Goal: Task Accomplishment & Management: Use online tool/utility

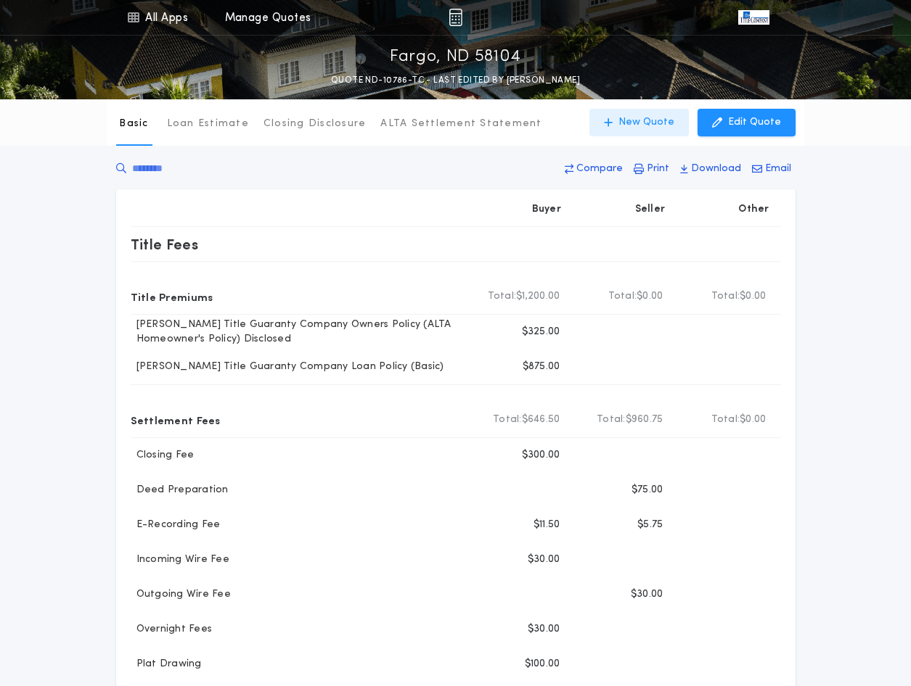
click at [637, 123] on p "New Quote" at bounding box center [646, 122] width 56 height 15
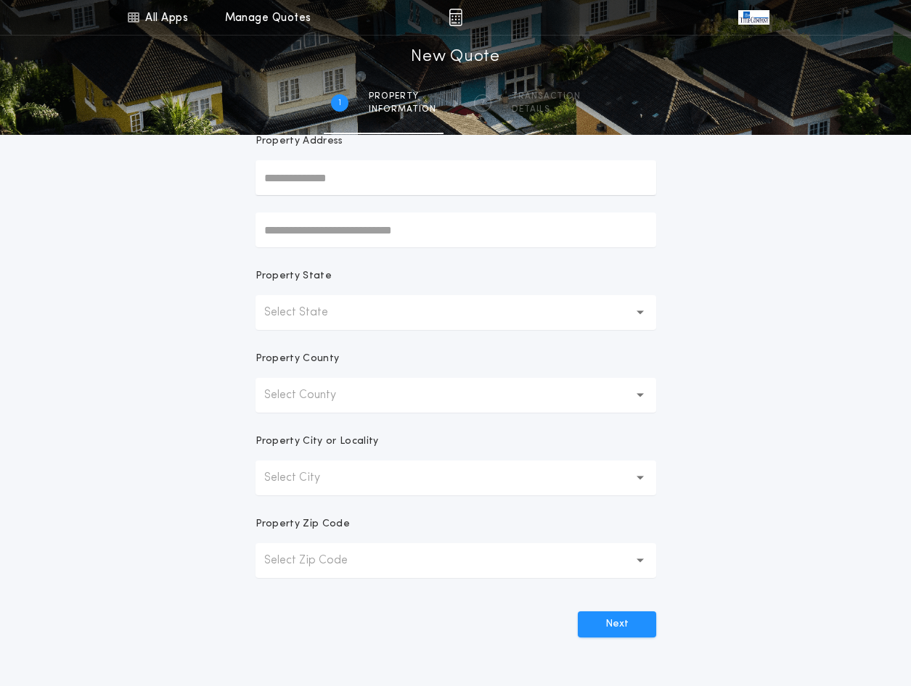
scroll to position [145, 0]
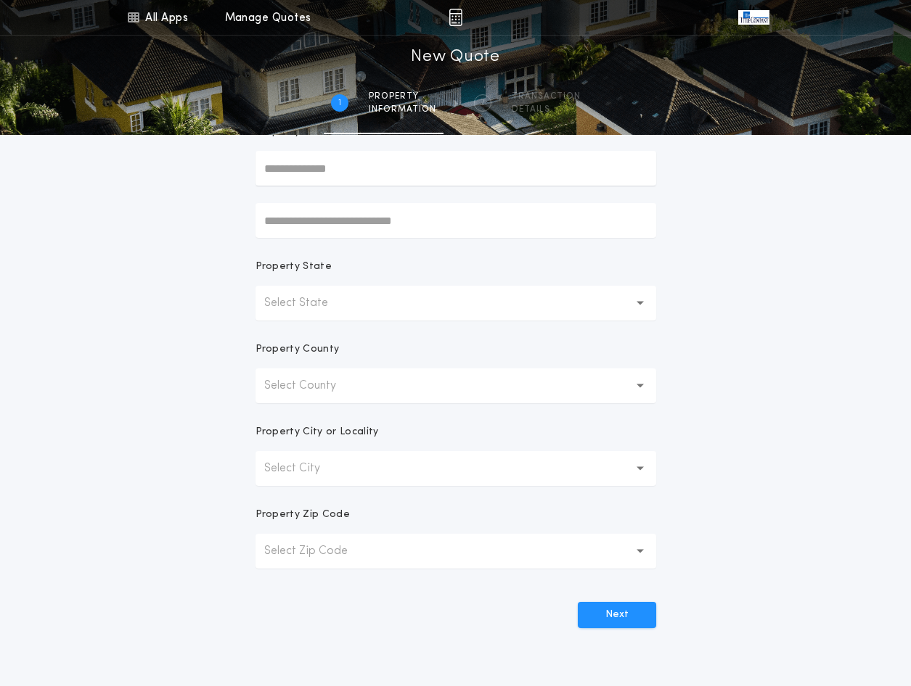
click at [539, 298] on button "Select State" at bounding box center [455, 303] width 401 height 35
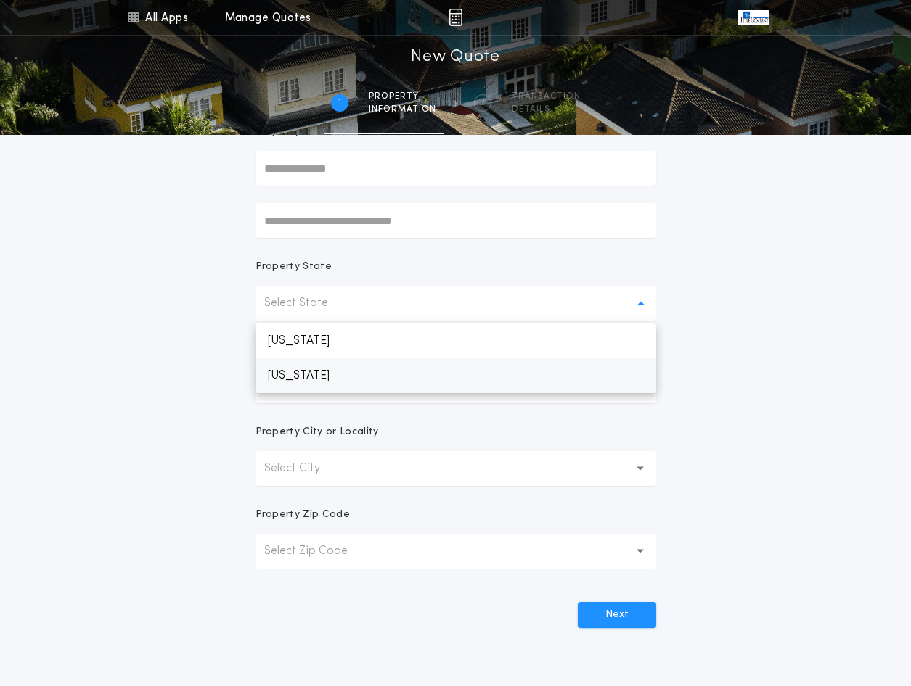
click at [369, 380] on p "[US_STATE]" at bounding box center [455, 375] width 401 height 35
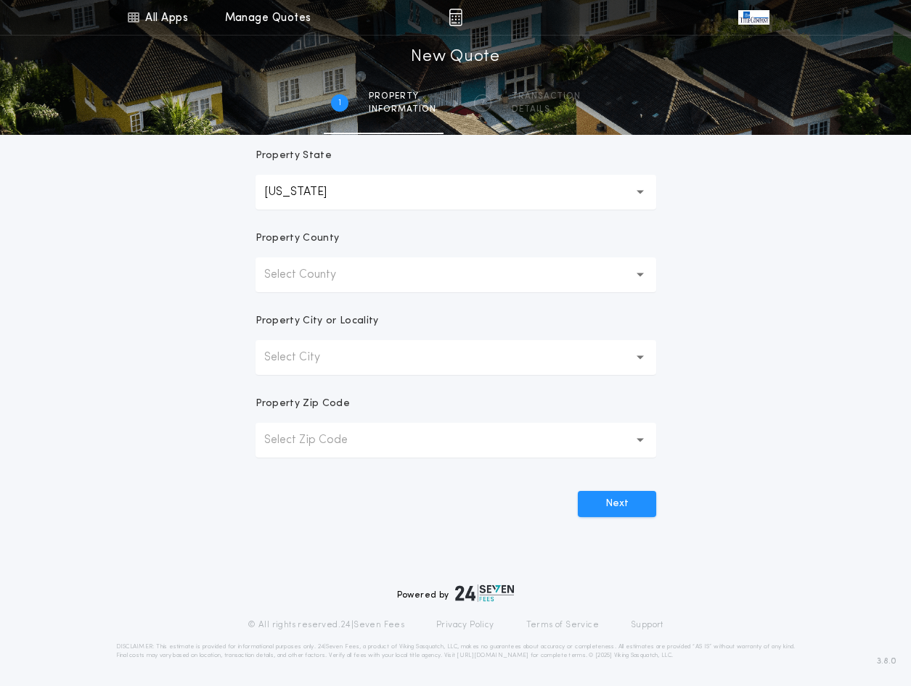
scroll to position [259, 0]
click at [422, 267] on button "Select County" at bounding box center [455, 272] width 401 height 35
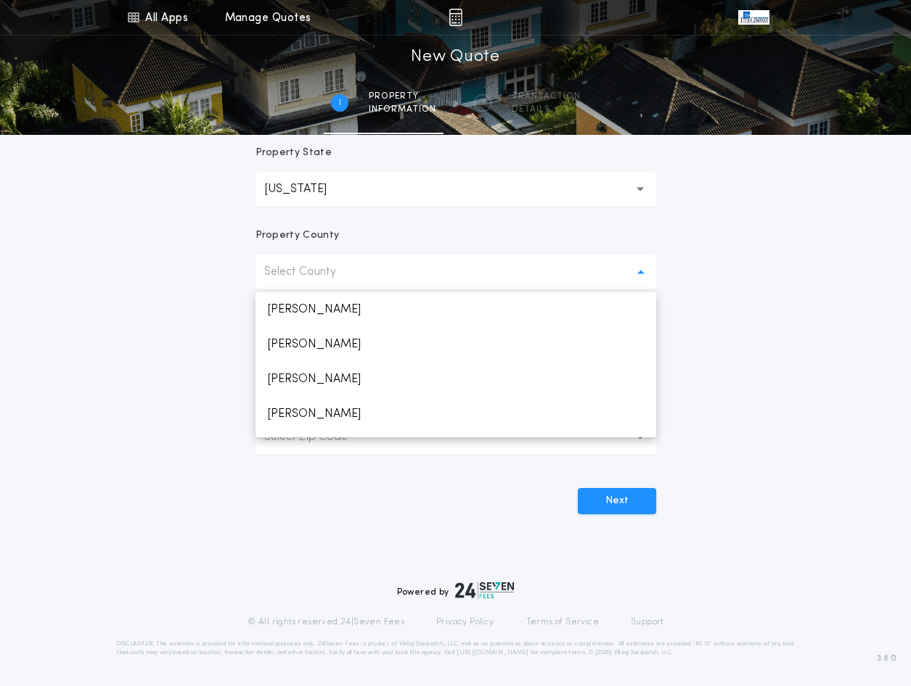
scroll to position [168, 0]
click at [285, 423] on p "[PERSON_NAME]" at bounding box center [455, 420] width 401 height 35
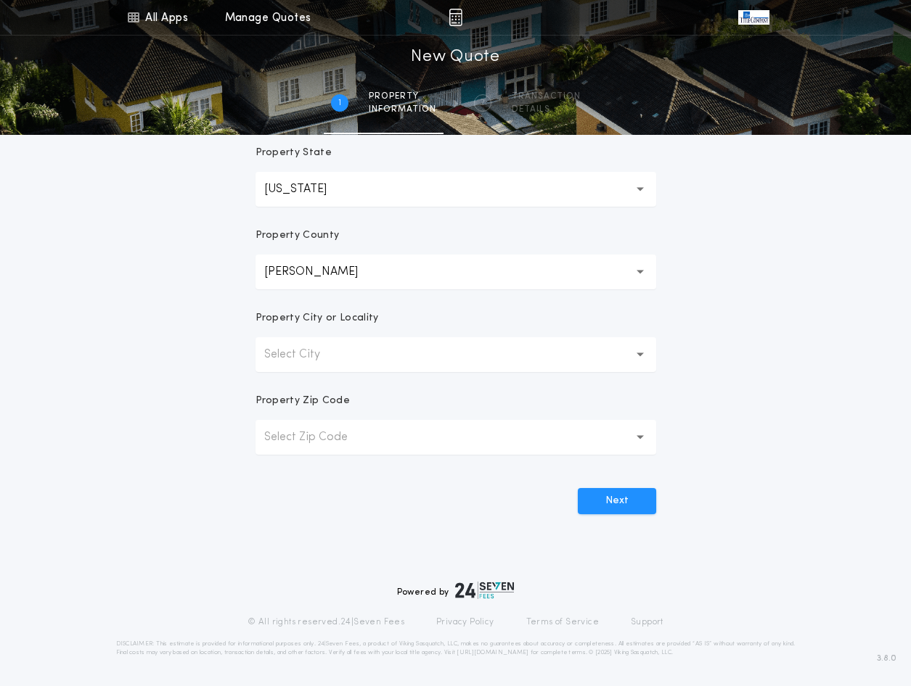
click at [372, 356] on button "Select City" at bounding box center [455, 354] width 401 height 35
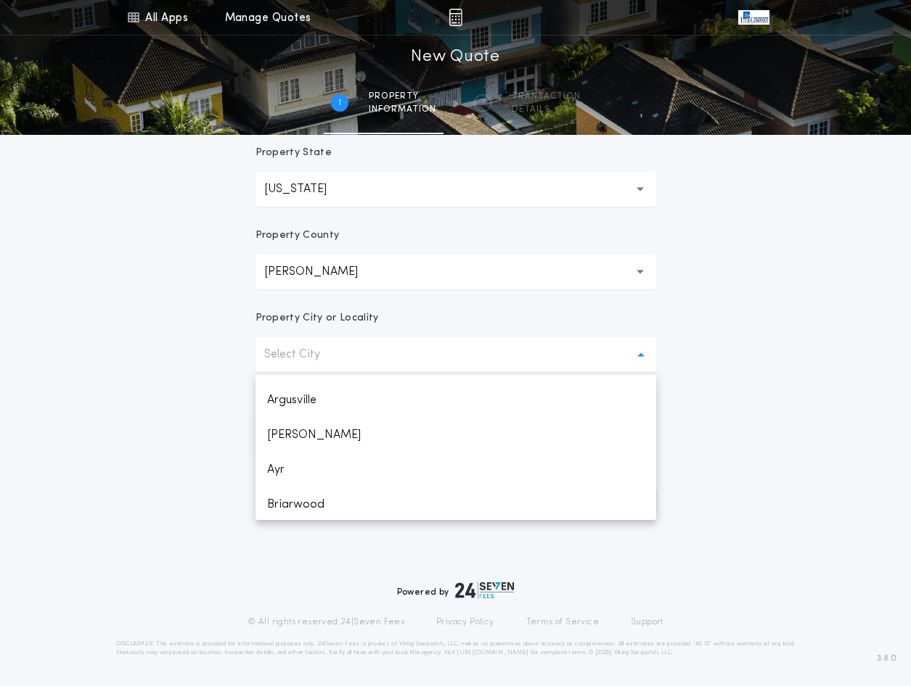
scroll to position [482, 0]
click at [282, 504] on p "Fargo" at bounding box center [455, 502] width 401 height 35
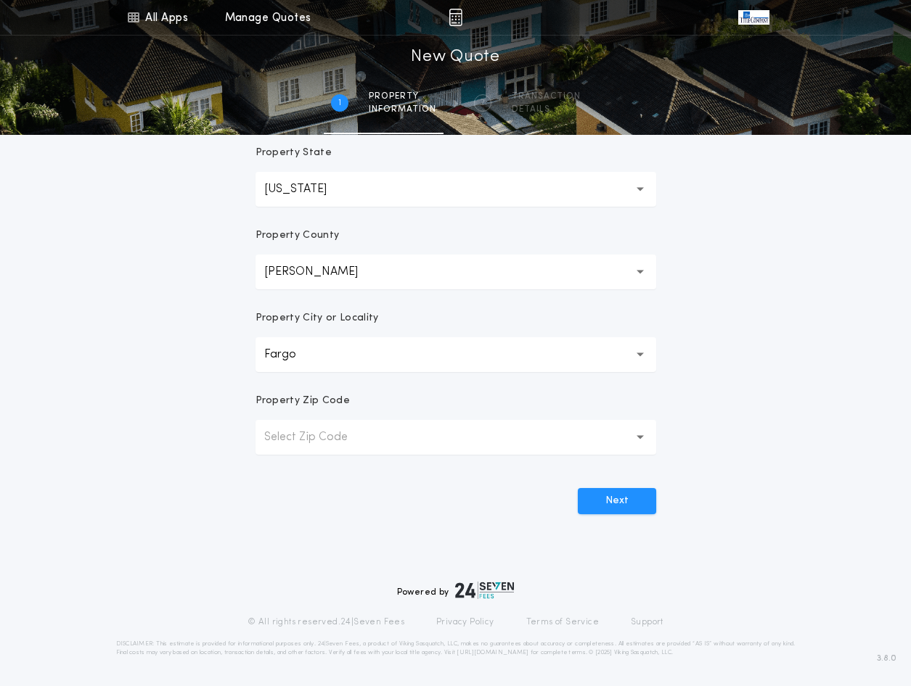
click at [412, 422] on button "Select Zip Code" at bounding box center [455, 437] width 401 height 35
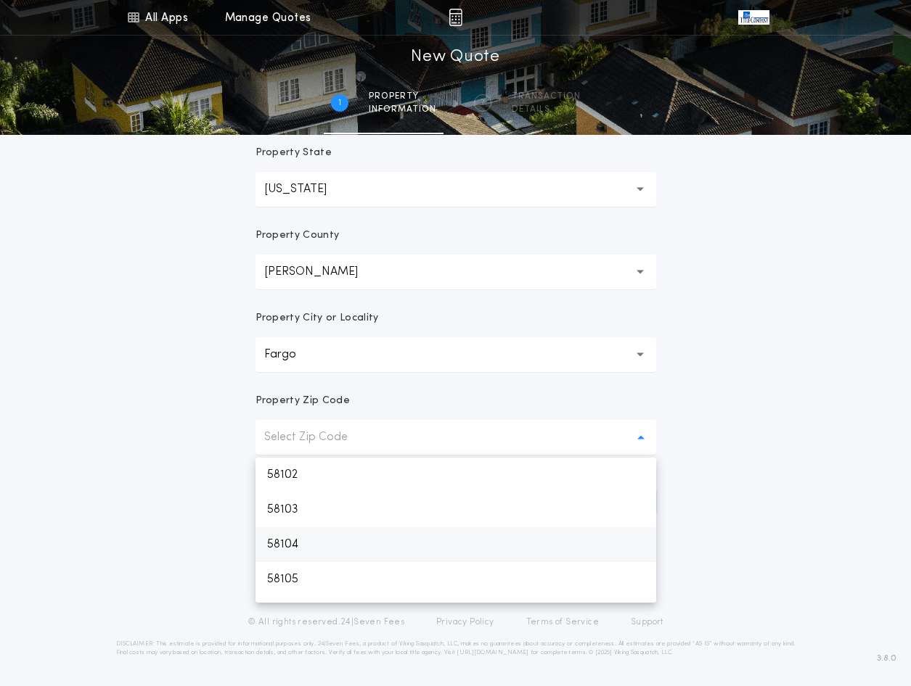
click at [295, 541] on p "58104" at bounding box center [455, 545] width 401 height 35
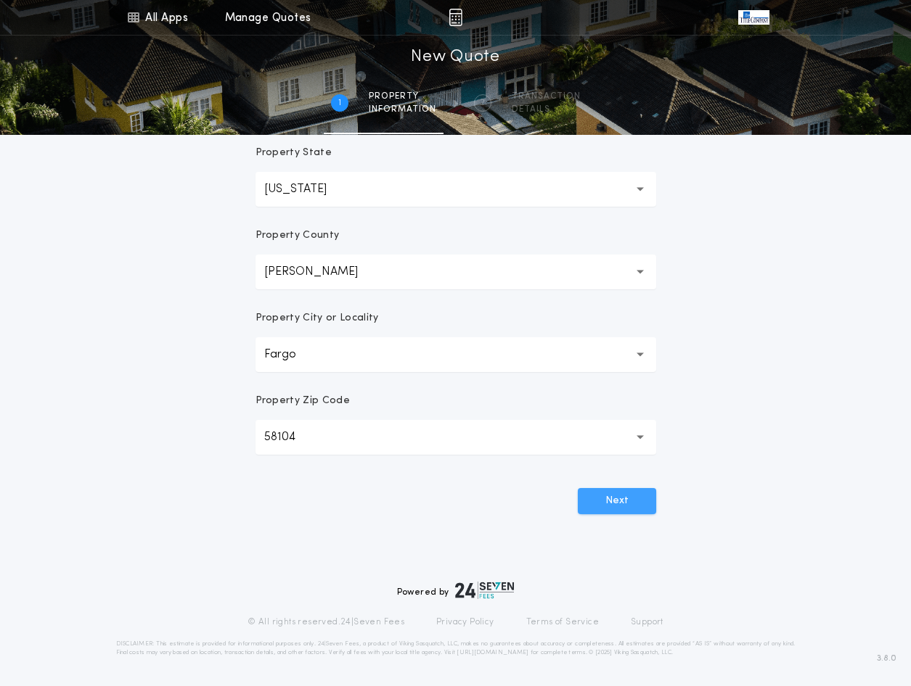
click at [620, 493] on button "Next" at bounding box center [617, 501] width 78 height 26
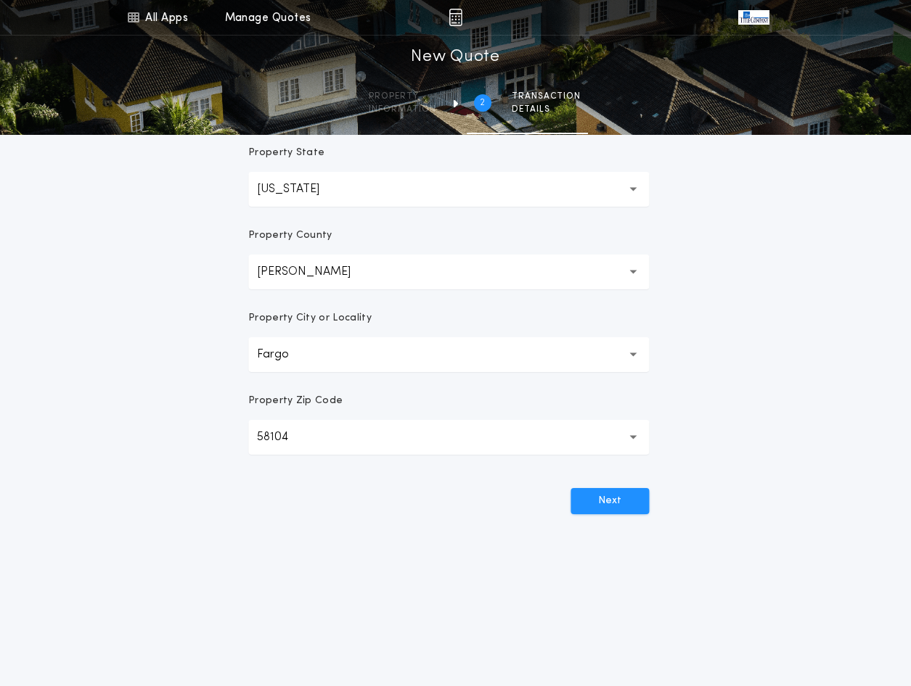
scroll to position [0, 0]
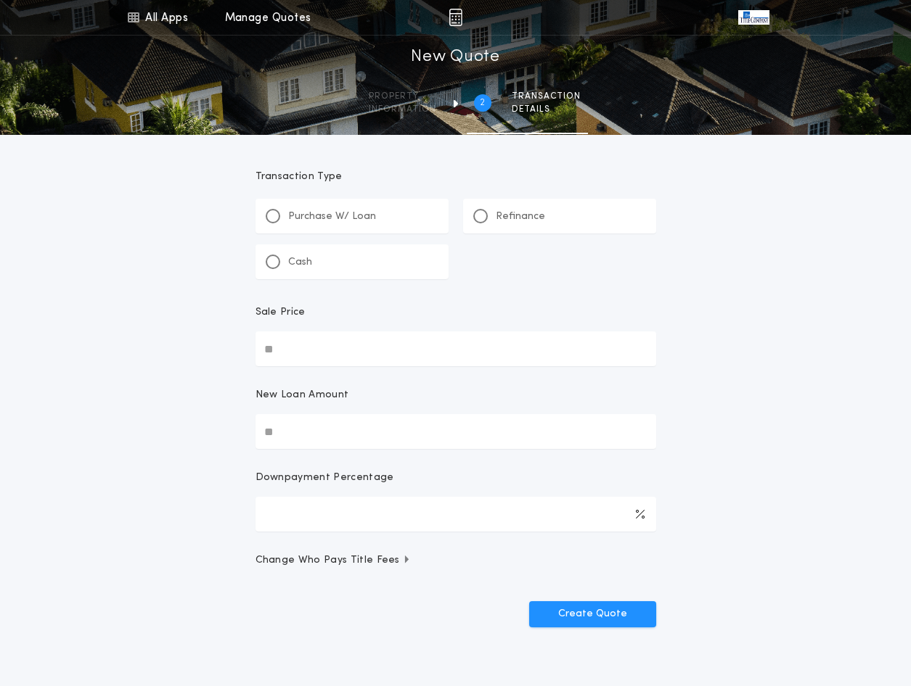
click at [505, 215] on p "Refinance" at bounding box center [520, 217] width 49 height 15
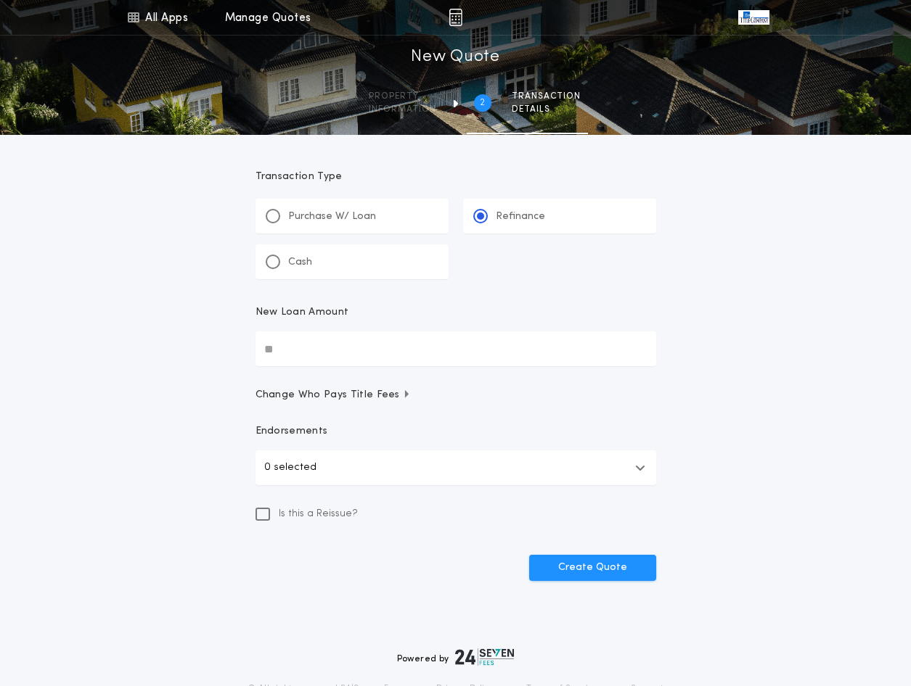
click at [410, 353] on input "New Loan Amount" at bounding box center [455, 349] width 401 height 35
type input "********"
click at [583, 567] on button "Create Quote" at bounding box center [592, 568] width 127 height 26
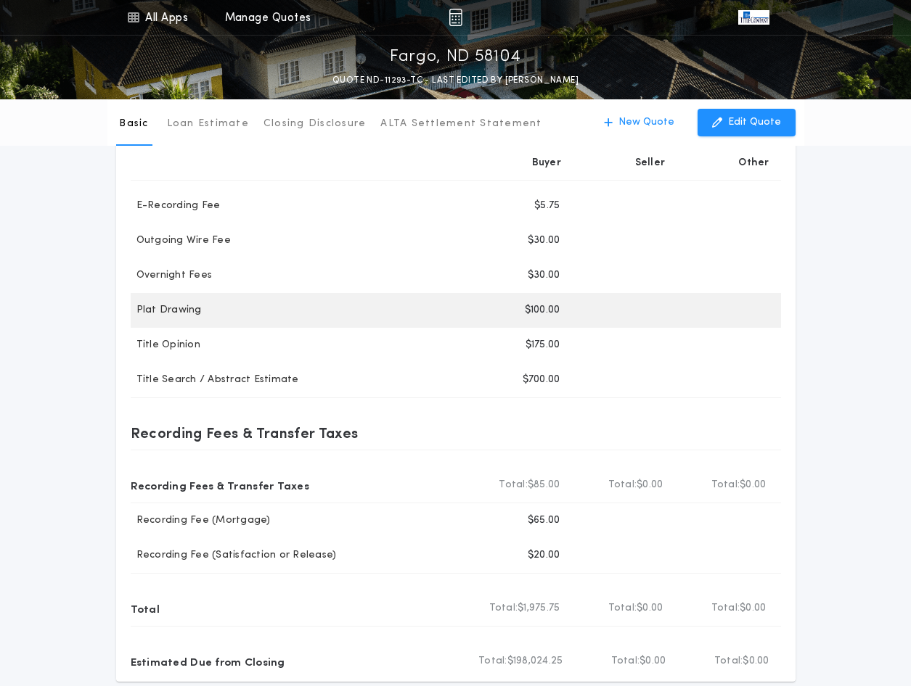
scroll to position [266, 0]
